Goal: Task Accomplishment & Management: Complete application form

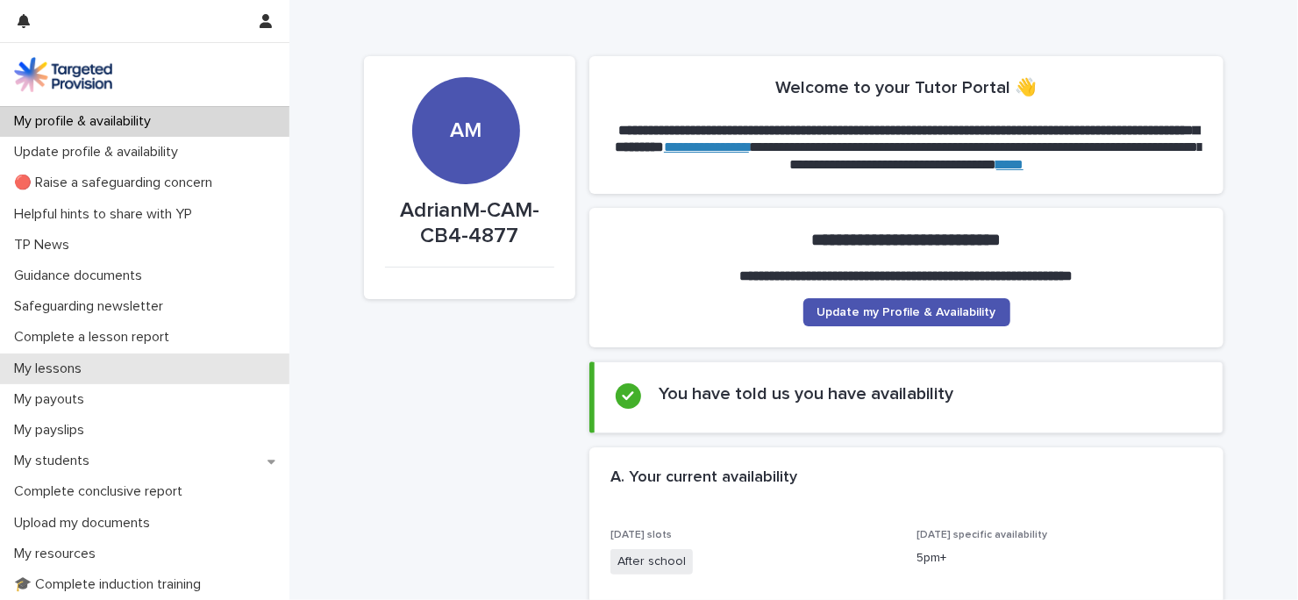
click at [63, 366] on p "My lessons" at bounding box center [51, 369] width 89 height 17
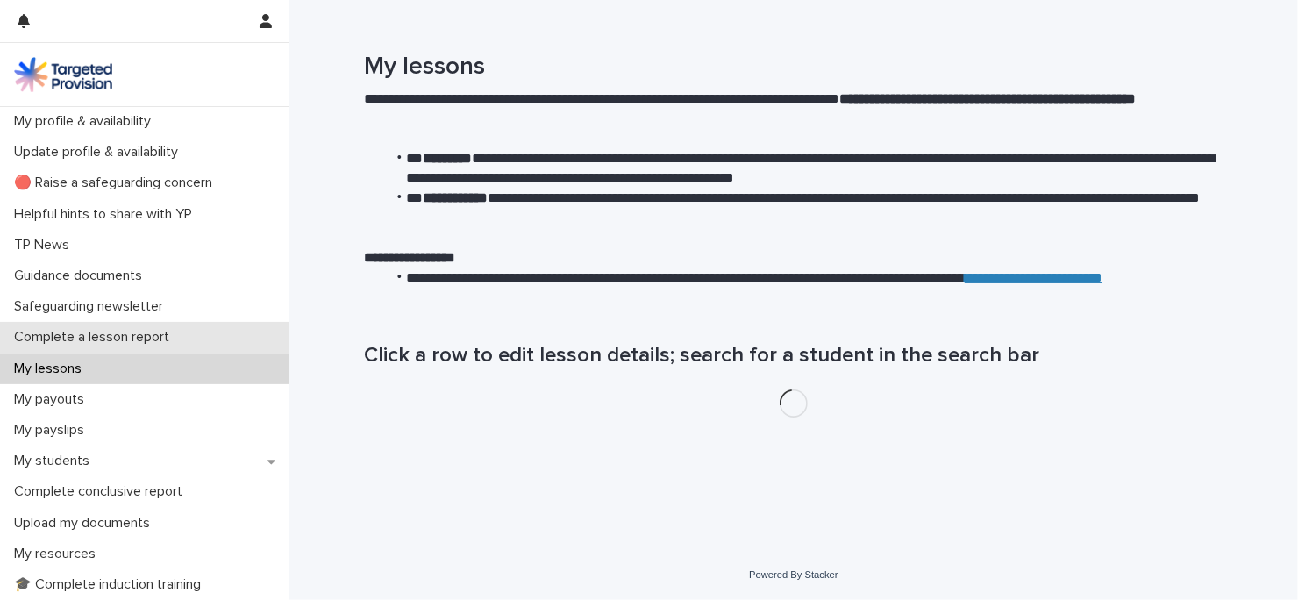
click at [77, 335] on p "Complete a lesson report" at bounding box center [95, 337] width 176 height 17
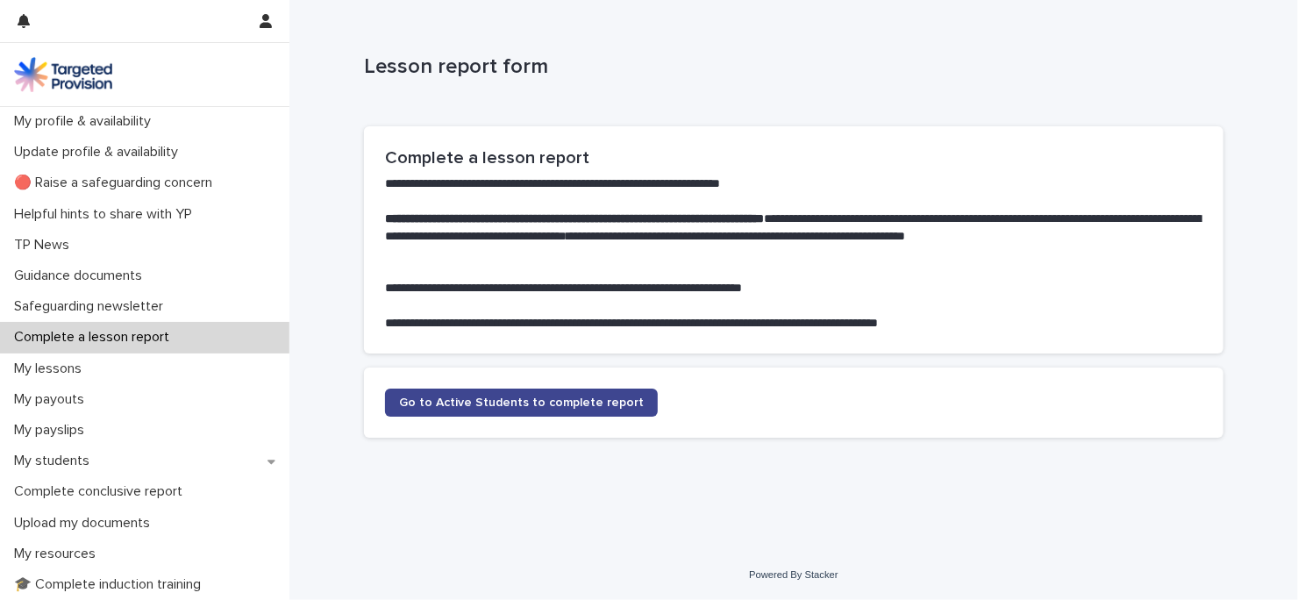
click at [510, 398] on span "Go to Active Students to complete report" at bounding box center [521, 403] width 245 height 12
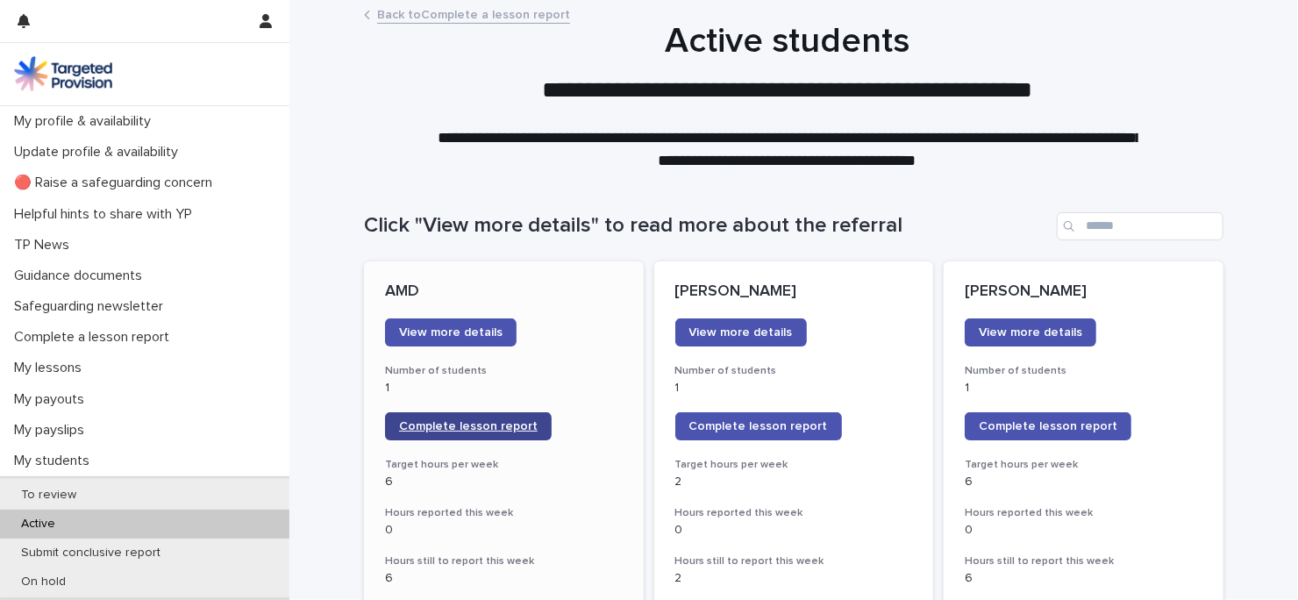
click at [449, 425] on span "Complete lesson report" at bounding box center [468, 426] width 139 height 12
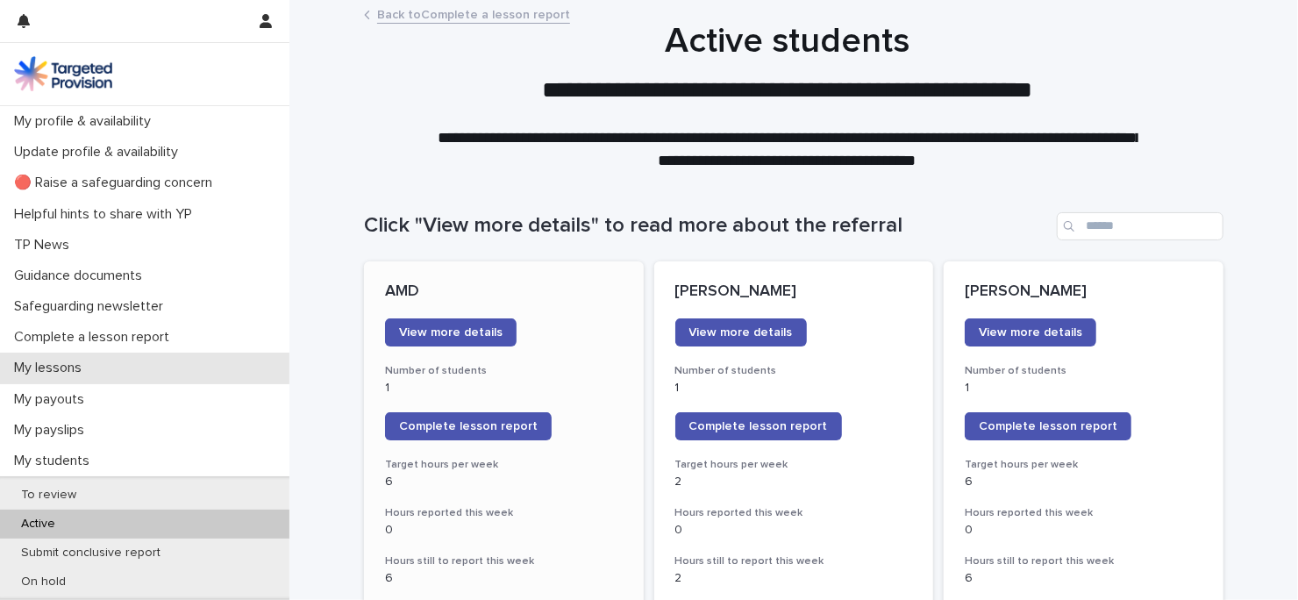
click at [95, 374] on p "My lessons" at bounding box center [51, 368] width 89 height 17
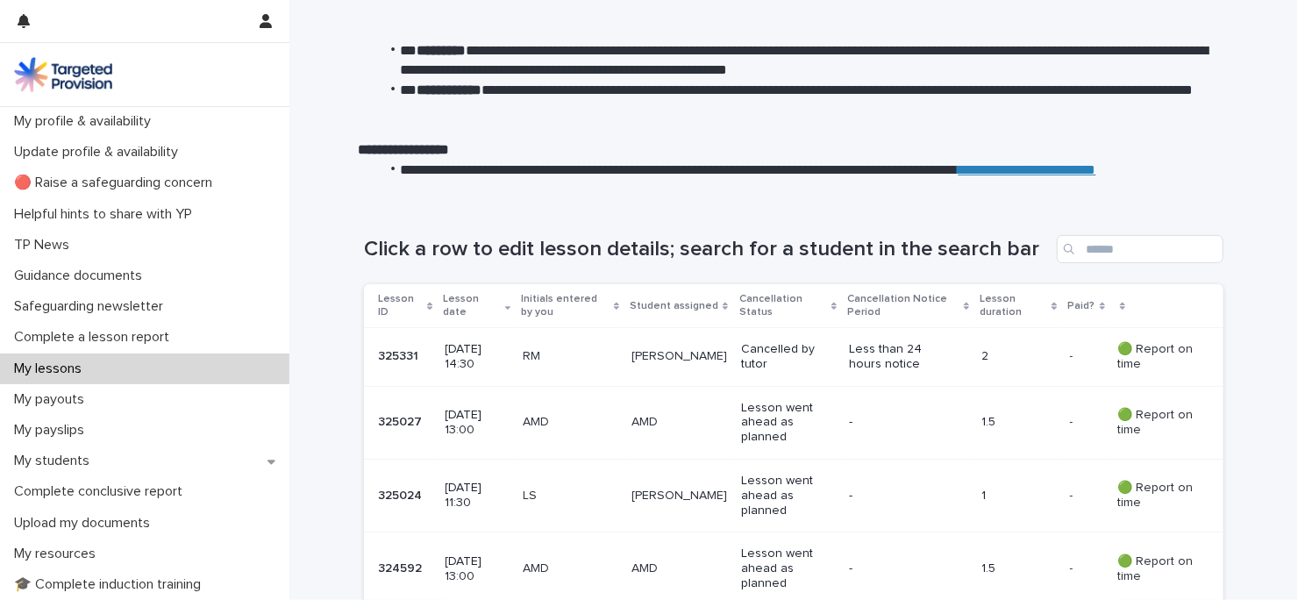
scroll to position [175, 0]
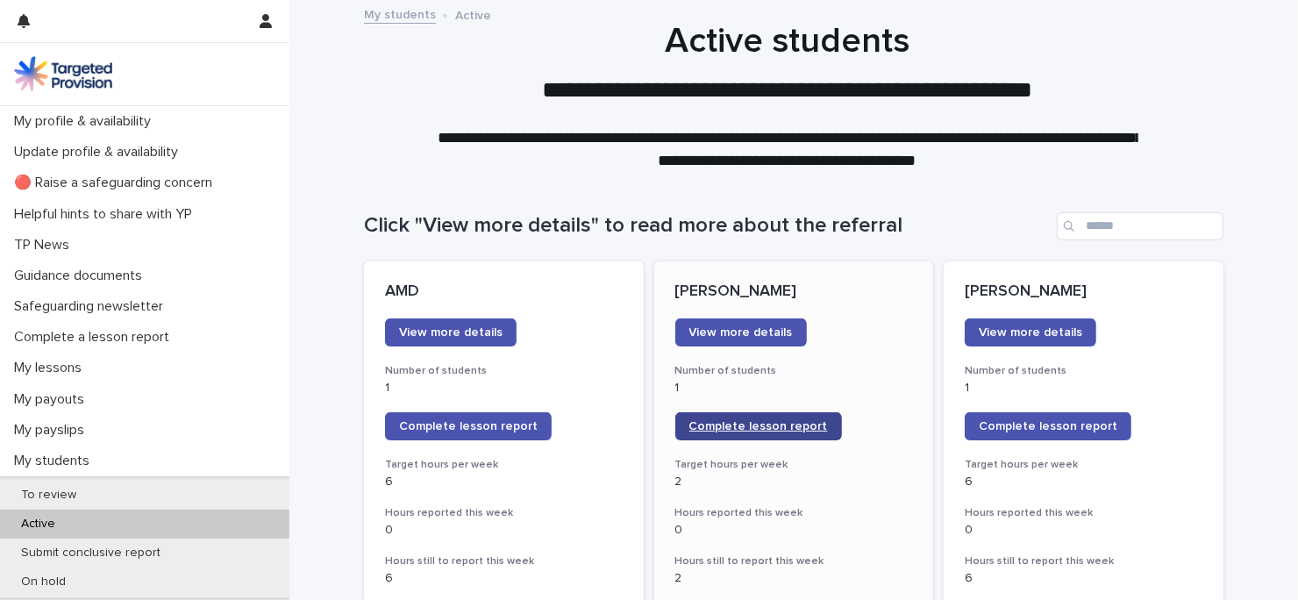
click at [787, 423] on span "Complete lesson report" at bounding box center [759, 426] width 139 height 12
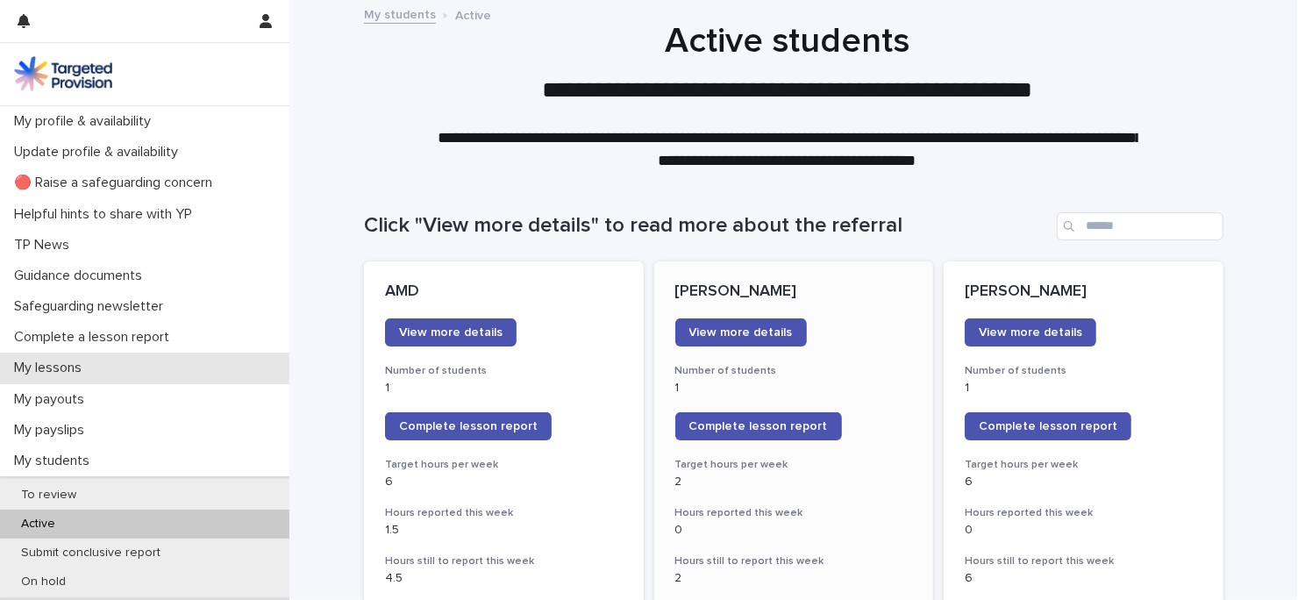
click at [95, 362] on p "My lessons" at bounding box center [51, 368] width 89 height 17
